Goal: Information Seeking & Learning: Learn about a topic

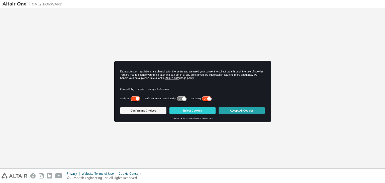
click at [245, 108] on button "Accept All Cookies" at bounding box center [242, 110] width 46 height 7
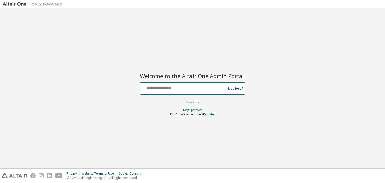
click at [159, 90] on input "text" at bounding box center [183, 87] width 82 height 7
click at [146, 88] on input "text" at bounding box center [183, 87] width 82 height 7
type input "**********"
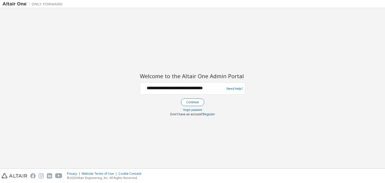
click at [194, 103] on button "Continue" at bounding box center [192, 103] width 23 height 8
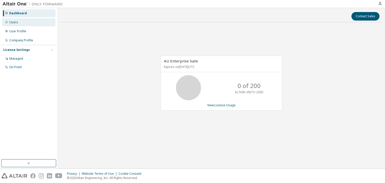
click at [14, 24] on div "Users" at bounding box center [28, 22] width 53 height 8
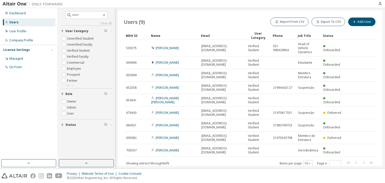
drag, startPoint x: 385, startPoint y: 91, endPoint x: 385, endPoint y: 103, distance: 12.0
click at [385, 103] on div "Clear all Status Role Owner Admin User User Category Unverified Student Unverif…" at bounding box center [222, 88] width 328 height 161
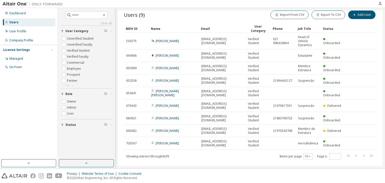
scroll to position [7, 0]
click at [347, 157] on span at bounding box center [360, 156] width 29 height 7
drag, startPoint x: 385, startPoint y: 118, endPoint x: 378, endPoint y: 90, distance: 29.2
click at [378, 90] on div "Clear all Status Role Owner Admin User User Category Unverified Student Unverif…" at bounding box center [222, 88] width 328 height 161
click at [378, 90] on div "Users (9) Import From CSV Export To CSV Add User Clear Load Save Save As Field …" at bounding box center [250, 89] width 265 height 156
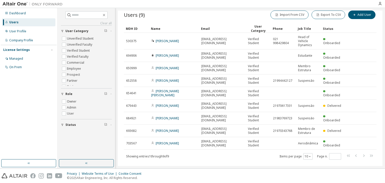
drag, startPoint x: 379, startPoint y: 90, endPoint x: 380, endPoint y: 104, distance: 14.1
click at [380, 104] on div "Users (9) Import From CSV Export To CSV Add User Clear Load Save Save As Field …" at bounding box center [250, 89] width 265 height 156
drag, startPoint x: 380, startPoint y: 104, endPoint x: 379, endPoint y: 135, distance: 31.1
click at [379, 135] on div "Users (9) Import From CSV Export To CSV Add User Clear Load Save Save As Field …" at bounding box center [250, 89] width 265 height 156
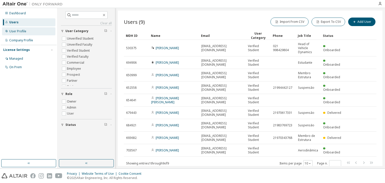
click at [6, 30] on icon at bounding box center [6, 31] width 3 height 3
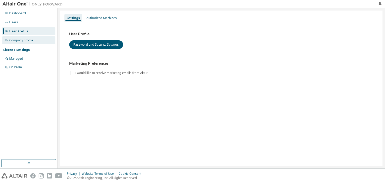
click at [11, 42] on div "Company Profile" at bounding box center [28, 40] width 53 height 8
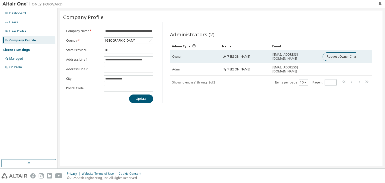
click at [229, 56] on span "Henrique Maciel Vagos" at bounding box center [238, 57] width 23 height 4
click at [271, 57] on td "henriquevagos.20241@poli.ufrj.br" at bounding box center [296, 56] width 50 height 13
click at [278, 56] on span "henriquevagos.20241@poli.ufrj.br" at bounding box center [296, 57] width 46 height 8
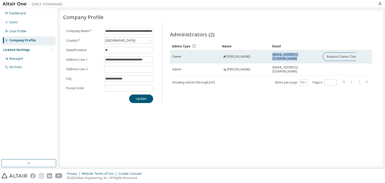
click at [275, 57] on span "henriquevagos.20241@poli.ufrj.br" at bounding box center [296, 57] width 46 height 8
click at [266, 57] on div "Henrique Maciel Vagos" at bounding box center [246, 57] width 46 height 4
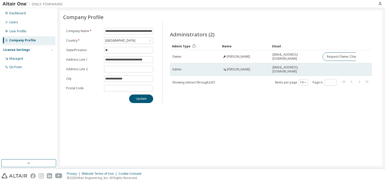
click at [276, 74] on td "eformula@poli.ufrj.br" at bounding box center [296, 69] width 50 height 13
click at [276, 71] on td "eformula@poli.ufrj.br" at bounding box center [296, 69] width 50 height 13
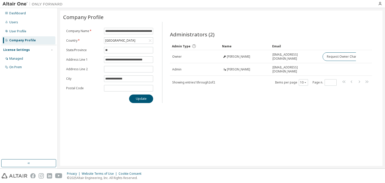
click at [260, 92] on div "Administrators (2) Clear Load Save Save As Field Operator Value Select filter S…" at bounding box center [271, 64] width 214 height 78
click at [13, 14] on div "Dashboard" at bounding box center [17, 13] width 17 height 4
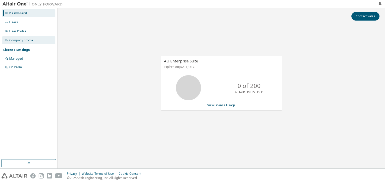
click at [10, 39] on div "Company Profile" at bounding box center [21, 40] width 24 height 4
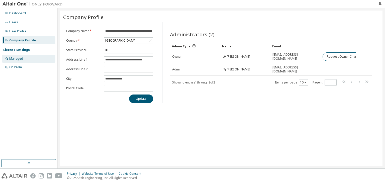
click at [8, 55] on div "Managed" at bounding box center [28, 59] width 53 height 8
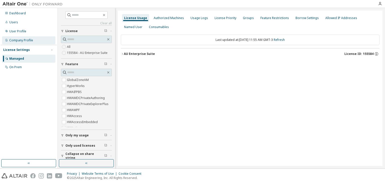
click at [11, 41] on div "Company Profile" at bounding box center [21, 40] width 24 height 4
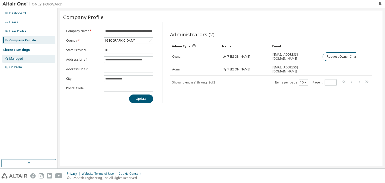
click at [11, 56] on div "Managed" at bounding box center [28, 59] width 53 height 8
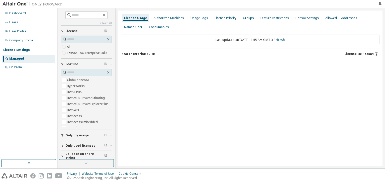
click at [224, 40] on div "Last updated at: Sat 2025-10-04 11:55 AM GMT-3 Refresh" at bounding box center [250, 40] width 259 height 11
click at [375, 55] on icon "button" at bounding box center [377, 54] width 5 height 5
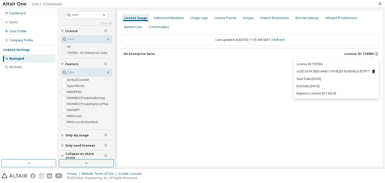
drag, startPoint x: 311, startPoint y: 86, endPoint x: 330, endPoint y: 87, distance: 19.1
click at [330, 87] on p "End Date: 2026-05-29" at bounding box center [336, 86] width 79 height 4
click at [317, 79] on p "Start Date: 2025-09-16" at bounding box center [336, 79] width 79 height 4
drag, startPoint x: 319, startPoint y: 79, endPoint x: 330, endPoint y: 81, distance: 11.1
click at [330, 81] on p "Start Date: 2025-09-16" at bounding box center [336, 79] width 79 height 4
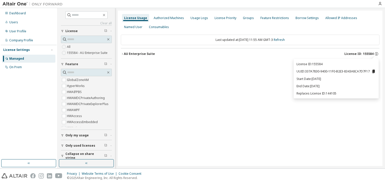
click at [330, 81] on p "Start Date: 2025-09-16" at bounding box center [336, 79] width 79 height 4
drag, startPoint x: 311, startPoint y: 86, endPoint x: 338, endPoint y: 89, distance: 26.6
click at [338, 89] on div "License ID: 155584 UUID: 337A7830-9400-11F0-B2E3-8343A8CA7D7F17 Start Date: 202…" at bounding box center [336, 79] width 85 height 40
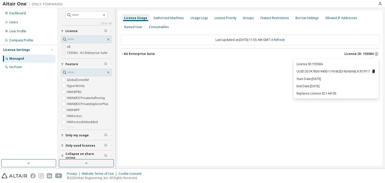
click at [202, 79] on div "License Usage Authorized Machines Usage Logs License Priority Groups Feature Re…" at bounding box center [250, 89] width 265 height 156
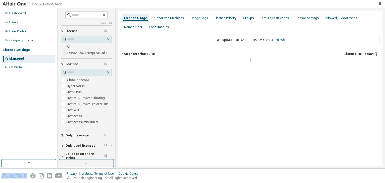
click at [202, 79] on div "License Usage Authorized Machines Usage Logs License Priority Groups Feature Re…" at bounding box center [250, 89] width 265 height 156
click at [162, 17] on div "Authorized Machines" at bounding box center [169, 18] width 30 height 4
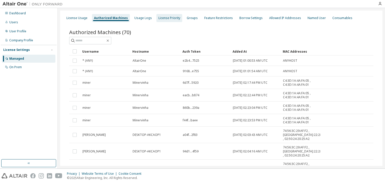
click at [173, 18] on div "License Priority" at bounding box center [170, 18] width 22 height 4
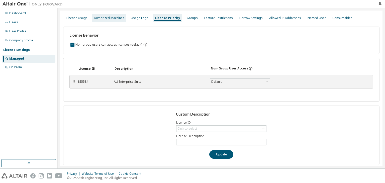
click at [119, 18] on div "Authorized Machines" at bounding box center [109, 18] width 30 height 4
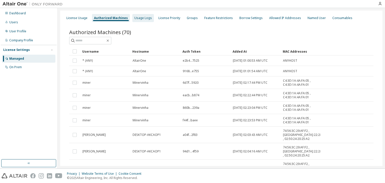
click at [145, 18] on div "Usage Logs" at bounding box center [144, 18] width 18 height 4
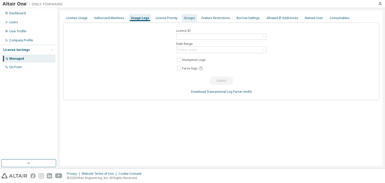
click at [189, 18] on div "Groups" at bounding box center [189, 18] width 11 height 4
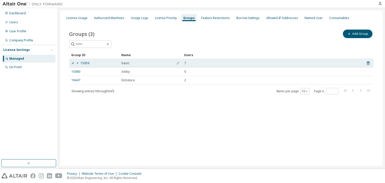
click at [162, 63] on div "basic" at bounding box center [151, 63] width 58 height 4
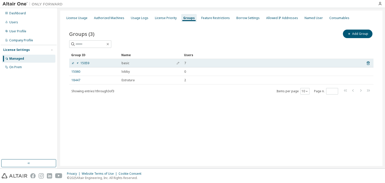
click at [162, 63] on div "basic" at bounding box center [151, 63] width 58 height 4
click at [194, 63] on div "7" at bounding box center [271, 63] width 175 height 4
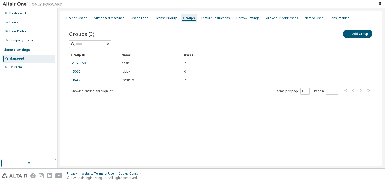
click at [210, 13] on div "License Usage Authorized Machines Usage Logs License Priority Groups Feature Re…" at bounding box center [221, 89] width 323 height 156
click at [210, 15] on div "Feature Restrictions" at bounding box center [216, 18] width 33 height 8
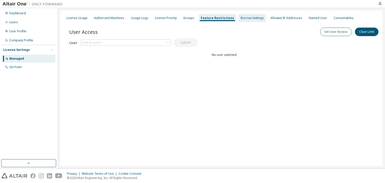
click at [243, 17] on div "Borrow Settings" at bounding box center [252, 18] width 23 height 4
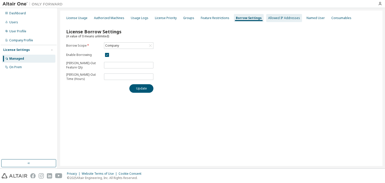
click at [270, 17] on div "Allowed IP Addresses" at bounding box center [285, 18] width 32 height 4
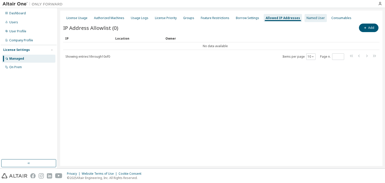
click at [308, 16] on div "Named User" at bounding box center [316, 18] width 18 height 4
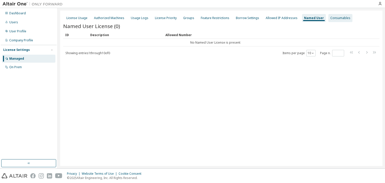
click at [331, 17] on div "Consumables" at bounding box center [341, 18] width 20 height 4
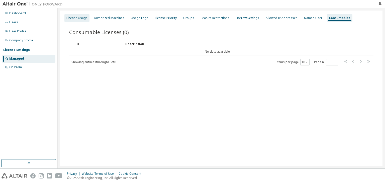
click at [76, 21] on div "License Usage" at bounding box center [77, 18] width 25 height 8
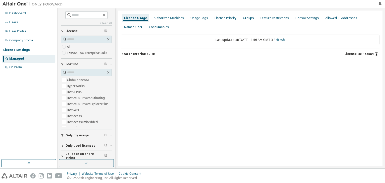
click at [375, 53] on icon "button" at bounding box center [377, 54] width 5 height 5
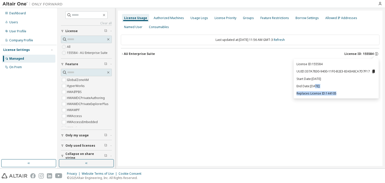
drag, startPoint x: 321, startPoint y: 87, endPoint x: 345, endPoint y: 91, distance: 24.1
click at [345, 91] on div "License ID: 155584 UUID: 337A7830-9400-11F0-B2E3-8343A8CA7D7F17 Start Date: 202…" at bounding box center [336, 79] width 85 height 40
click at [332, 90] on div "License ID: 155584 UUID: 337A7830-9400-11F0-B2E3-8343A8CA7D7F17 Start Date: 202…" at bounding box center [336, 79] width 85 height 40
click at [282, 90] on div "License Usage Authorized Machines Usage Logs License Priority Groups Feature Re…" at bounding box center [250, 89] width 265 height 156
